Goal: Task Accomplishment & Management: Complete application form

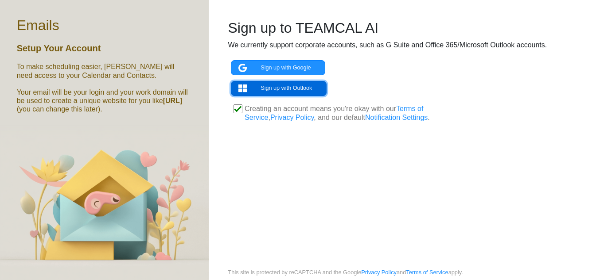
click at [286, 86] on link "Sign up with Outlook" at bounding box center [279, 88] width 96 height 15
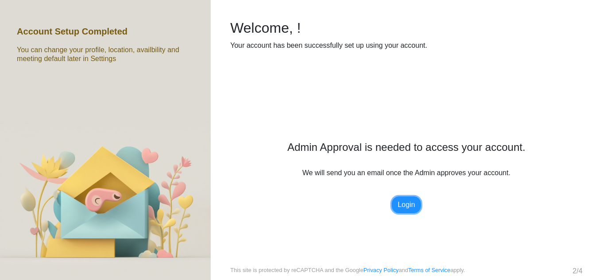
click at [401, 208] on link "Login" at bounding box center [406, 205] width 29 height 17
